Goal: Task Accomplishment & Management: Complete application form

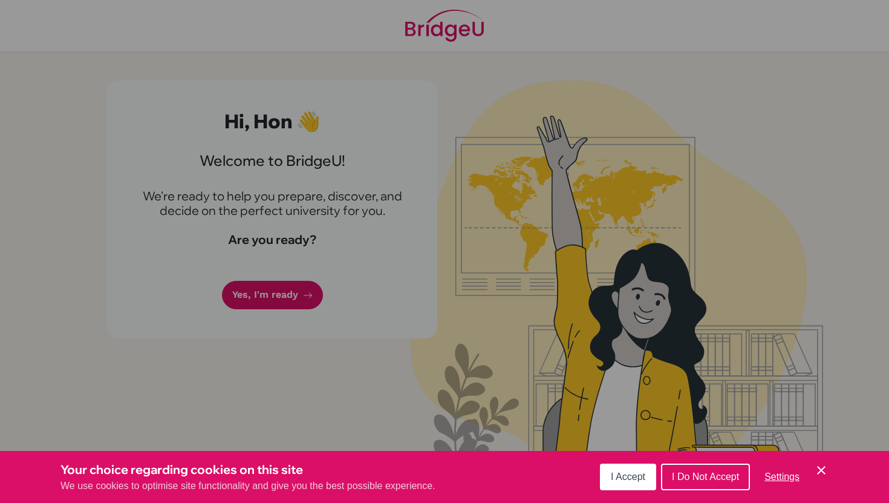
click at [649, 471] on button "I Accept" at bounding box center [628, 476] width 56 height 27
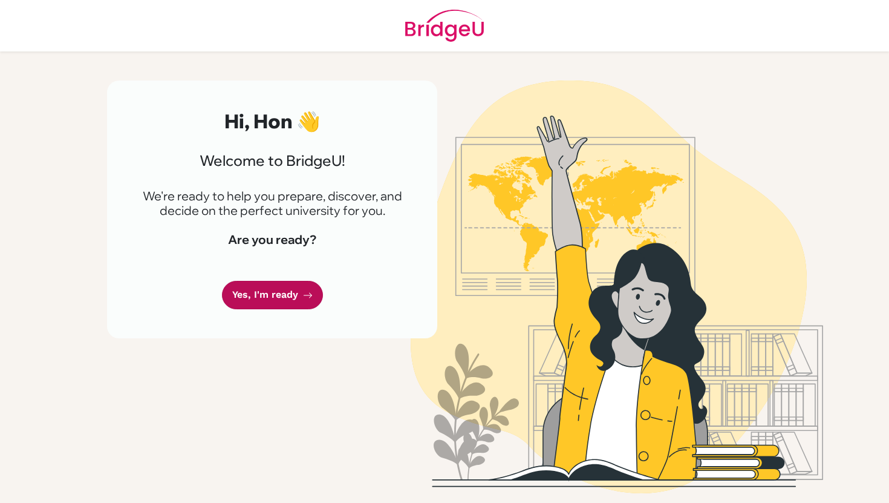
click at [258, 304] on link "Yes, I'm ready" at bounding box center [272, 295] width 101 height 28
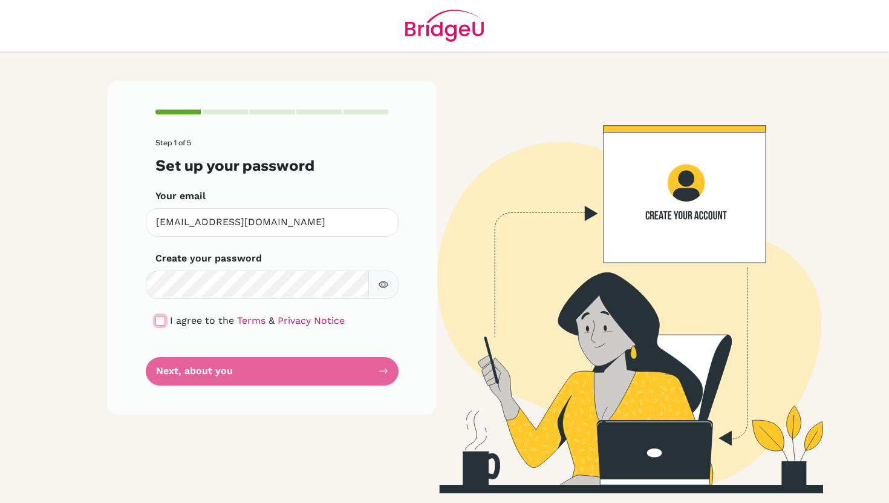
click at [160, 318] on input "checkbox" at bounding box center [160, 321] width 10 height 10
checkbox input "true"
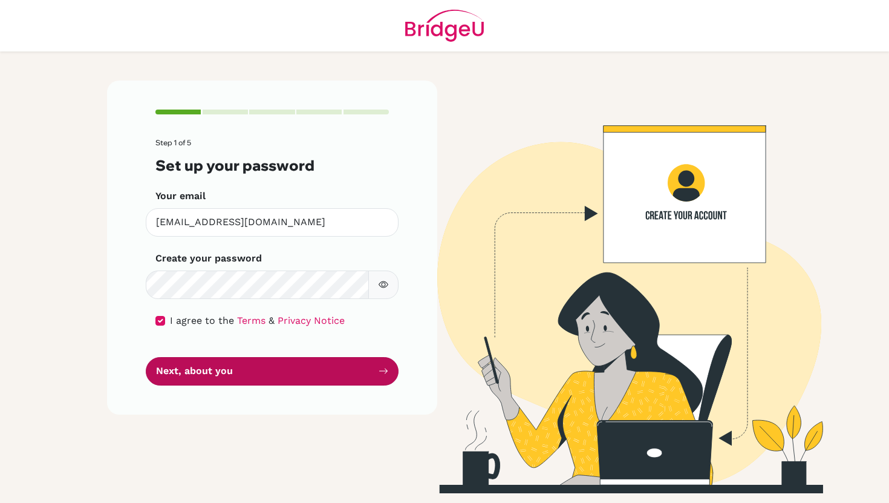
click at [326, 366] on button "Next, about you" at bounding box center [272, 371] width 253 height 28
